Goal: Find specific page/section: Find specific page/section

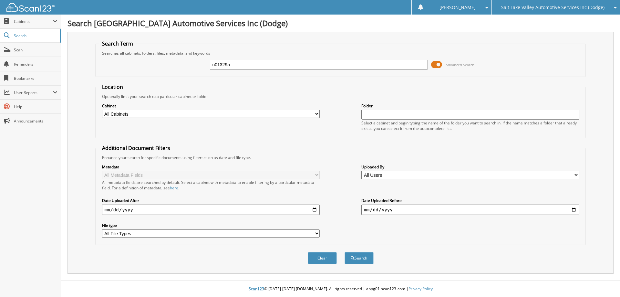
type input "u01329a"
click at [345, 252] on button "Search" at bounding box center [359, 258] width 29 height 12
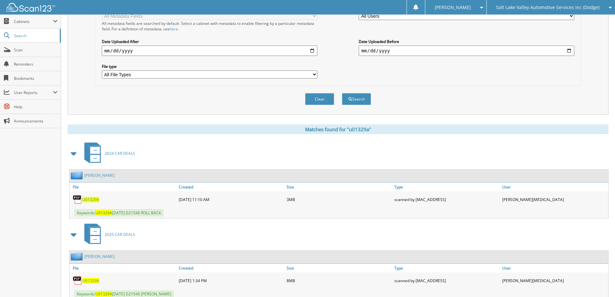
scroll to position [162, 0]
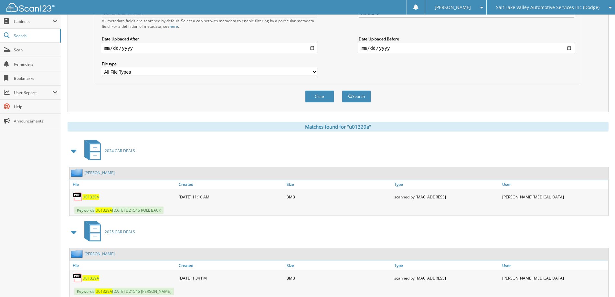
click at [85, 197] on span "U01329A" at bounding box center [90, 196] width 17 height 5
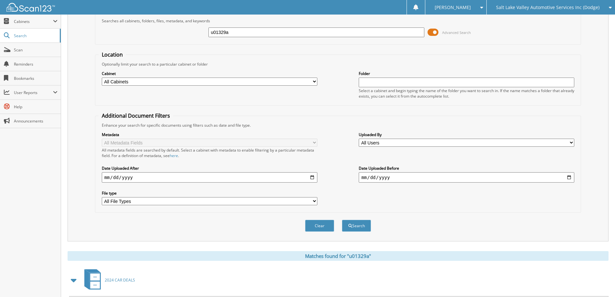
scroll to position [0, 0]
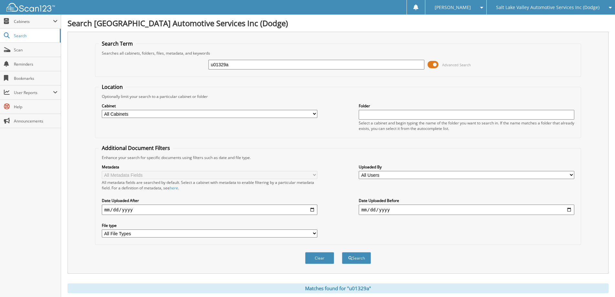
drag, startPoint x: 239, startPoint y: 64, endPoint x: 116, endPoint y: 44, distance: 124.6
click at [116, 44] on fieldset "Search Term Searches all cabinets, folders, files, metadata, and keywords u0132…" at bounding box center [338, 58] width 486 height 37
type input "r24473b"
click at [342, 252] on button "Search" at bounding box center [356, 258] width 29 height 12
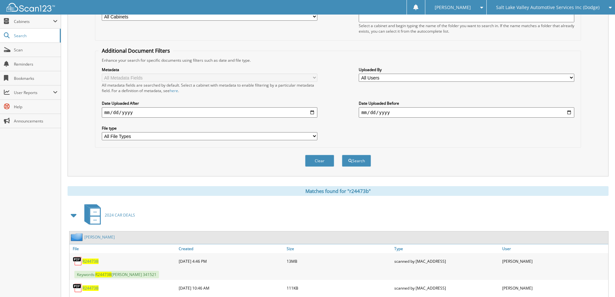
scroll to position [154, 0]
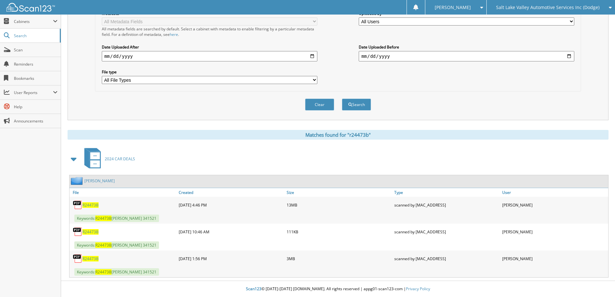
click at [86, 204] on span "R24473B" at bounding box center [90, 204] width 16 height 5
click at [90, 231] on span "R24473B" at bounding box center [90, 231] width 16 height 5
click at [85, 259] on span "R24473B" at bounding box center [90, 258] width 16 height 5
click at [92, 261] on span "R24473B" at bounding box center [90, 258] width 16 height 5
click at [92, 205] on span "R24473B" at bounding box center [90, 204] width 16 height 5
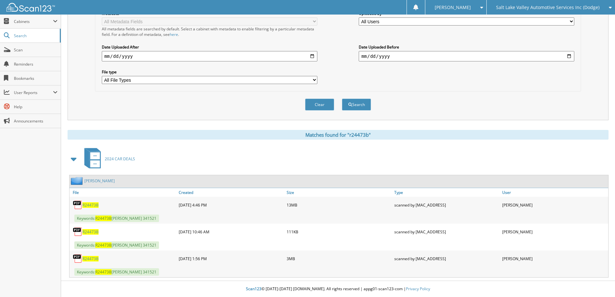
click at [93, 232] on span "R24473B" at bounding box center [90, 231] width 16 height 5
drag, startPoint x: 430, startPoint y: 20, endPoint x: 430, endPoint y: 24, distance: 3.9
click at [430, 22] on select "All Users [PERSON_NAME][MEDICAL_DATA] [PERSON_NAME][MEDICAL_DATA] [PERSON_NAME]…" at bounding box center [466, 21] width 215 height 8
click at [347, 37] on div "Metadata All Metadata Fields All metadata fields are searched by default. Selec…" at bounding box center [338, 47] width 479 height 81
click at [483, 4] on div "[PERSON_NAME]" at bounding box center [455, 7] width 55 height 15
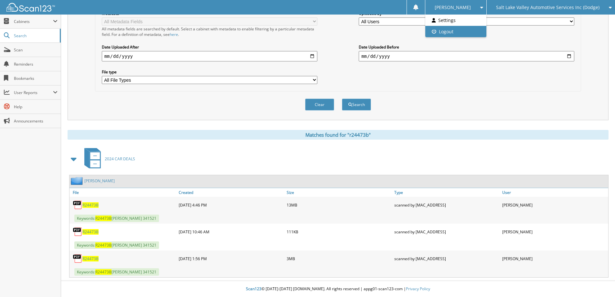
click at [475, 33] on link "Logout" at bounding box center [455, 31] width 61 height 11
